Goal: Transaction & Acquisition: Purchase product/service

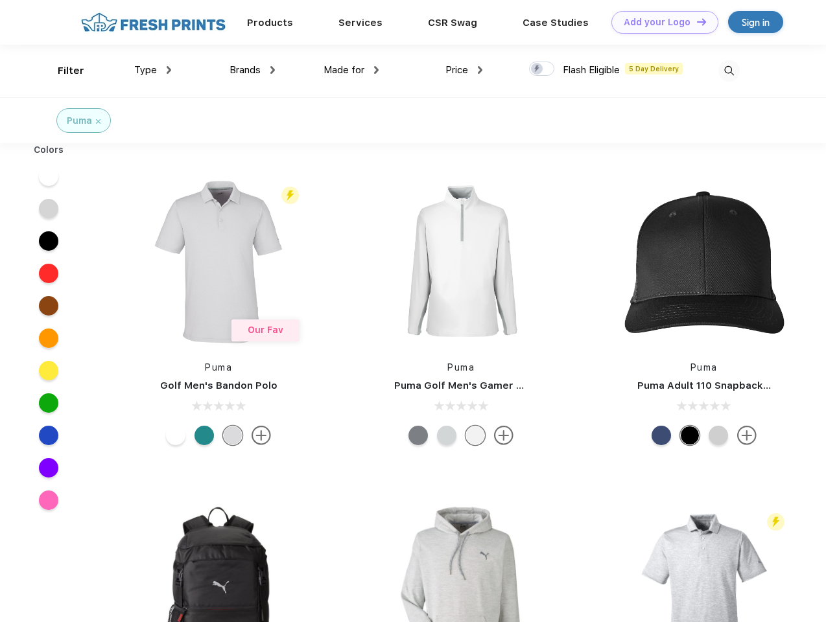
click at [660, 22] on link "Add your Logo Design Tool" at bounding box center [664, 22] width 107 height 23
click at [0, 0] on div "Design Tool" at bounding box center [0, 0] width 0 height 0
click at [695, 21] on link "Add your Logo Design Tool" at bounding box center [664, 22] width 107 height 23
click at [62, 71] on div "Filter" at bounding box center [71, 71] width 27 height 15
click at [153, 70] on span "Type" at bounding box center [145, 70] width 23 height 12
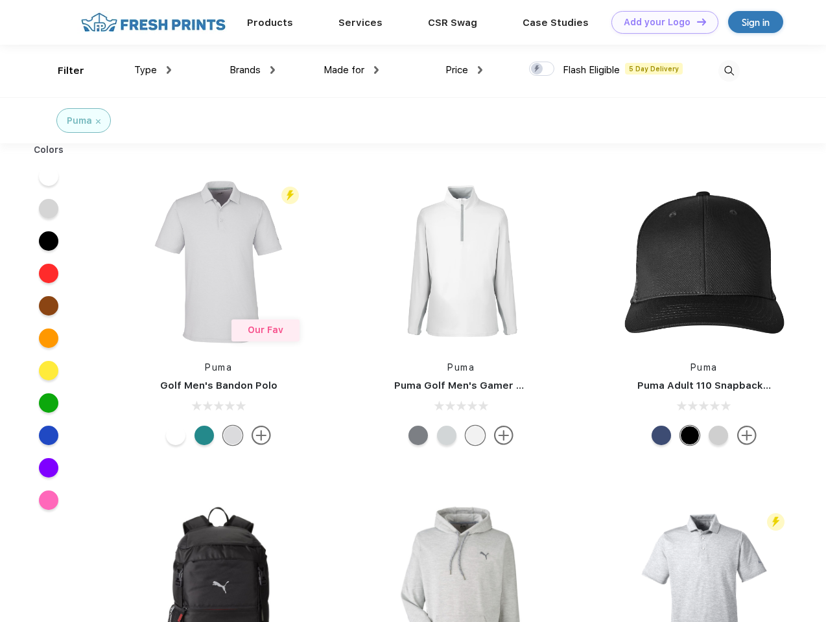
click at [252, 70] on span "Brands" at bounding box center [244, 70] width 31 height 12
click at [351, 70] on span "Made for" at bounding box center [343, 70] width 41 height 12
click at [464, 70] on span "Price" at bounding box center [456, 70] width 23 height 12
click at [542, 69] on div at bounding box center [541, 69] width 25 height 14
click at [537, 69] on input "checkbox" at bounding box center [533, 65] width 8 height 8
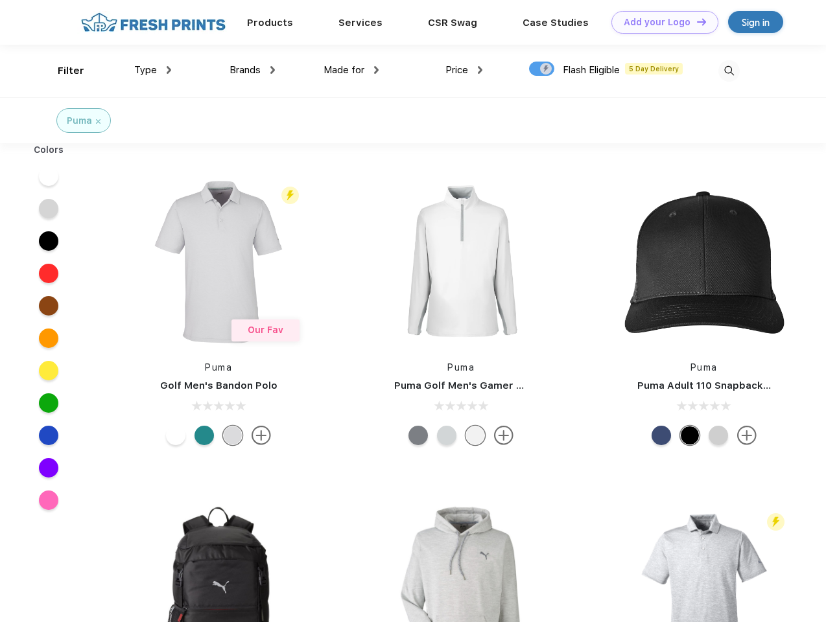
click at [728, 71] on img at bounding box center [728, 70] width 21 height 21
